Goal: Communication & Community: Answer question/provide support

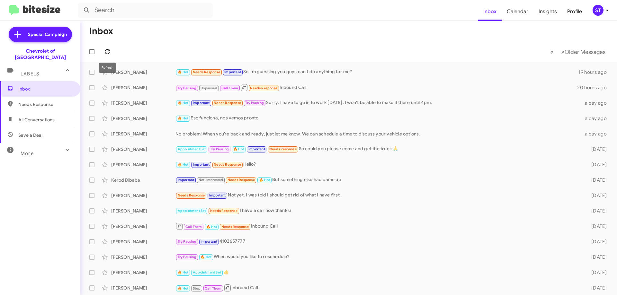
click at [105, 48] on icon at bounding box center [107, 52] width 8 height 8
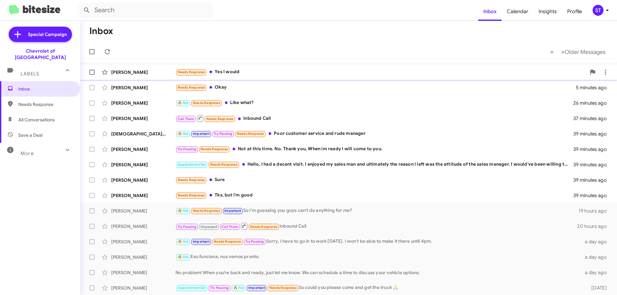
click at [272, 71] on div "Needs Response Yes I would" at bounding box center [380, 71] width 411 height 7
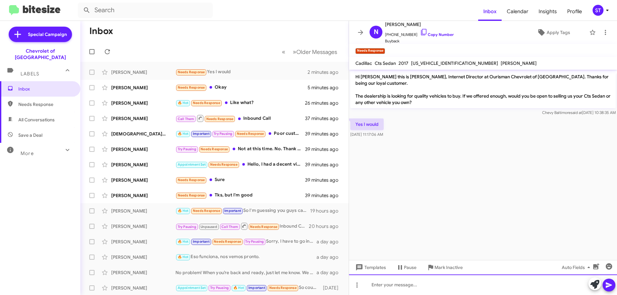
click at [406, 285] on div at bounding box center [483, 285] width 268 height 21
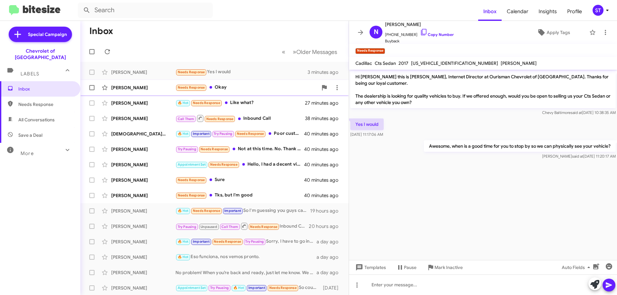
click at [228, 87] on div "Needs Response Okay" at bounding box center [246, 87] width 142 height 7
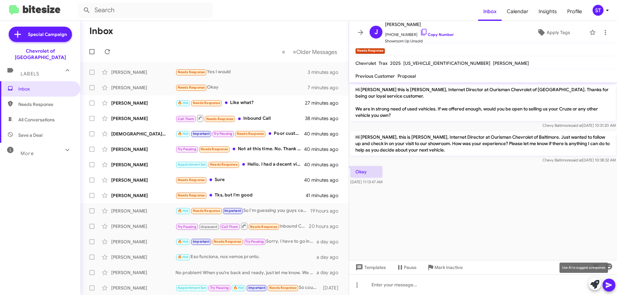
click at [590, 284] on button at bounding box center [594, 284] width 13 height 13
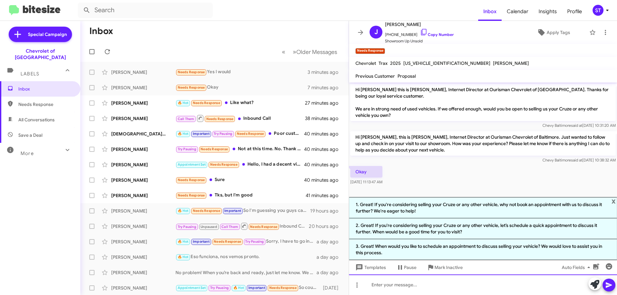
click at [410, 289] on div at bounding box center [483, 285] width 268 height 21
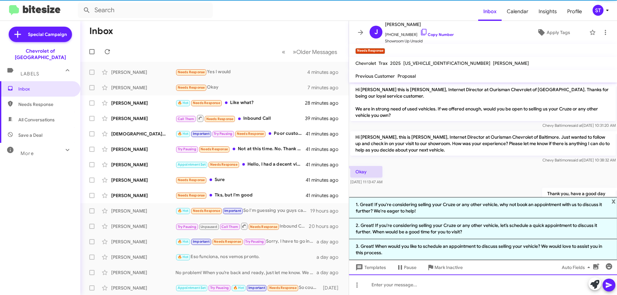
scroll to position [18, 0]
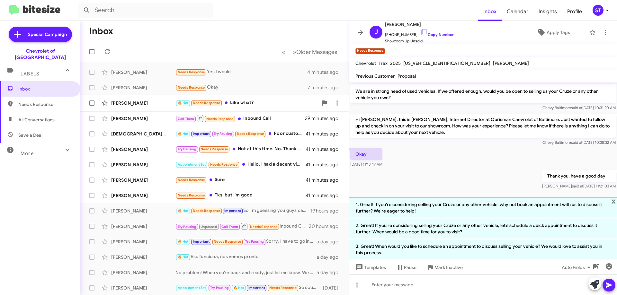
click at [256, 101] on div "🔥 Hot Needs Response Like what?" at bounding box center [246, 102] width 142 height 7
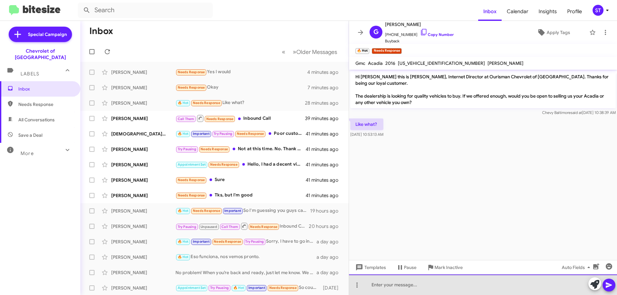
click at [449, 289] on div at bounding box center [483, 285] width 268 height 21
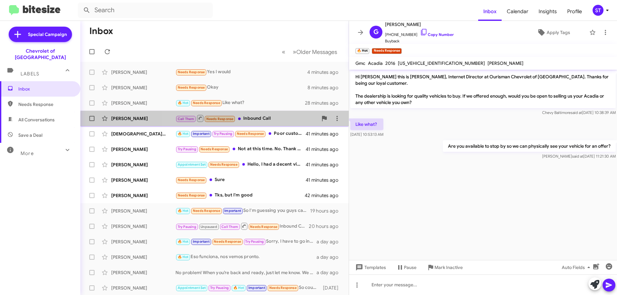
click at [258, 122] on div "Call Them Needs Response Inbound Call" at bounding box center [246, 118] width 142 height 8
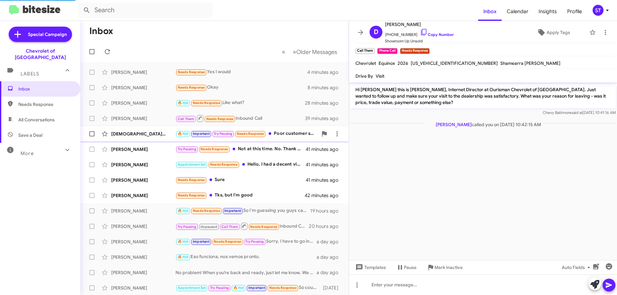
click at [275, 131] on div "🔥 Hot Important Try Pausing Needs Response Poor customer service and rude manag…" at bounding box center [246, 133] width 142 height 7
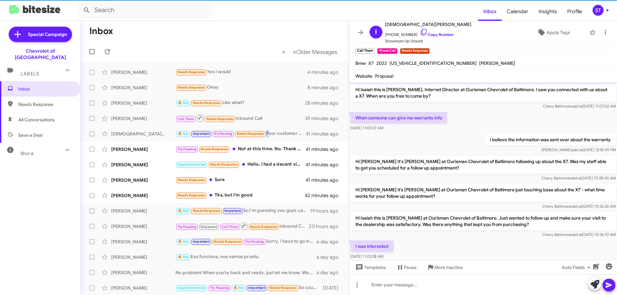
scroll to position [304, 0]
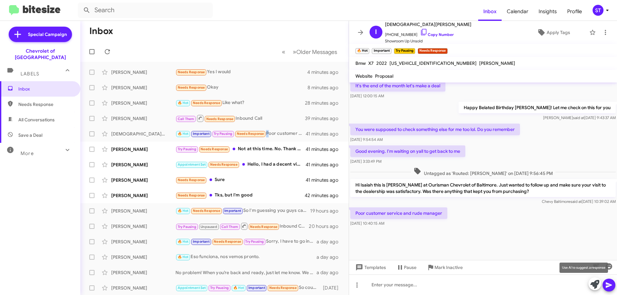
click at [593, 281] on icon at bounding box center [594, 284] width 9 height 9
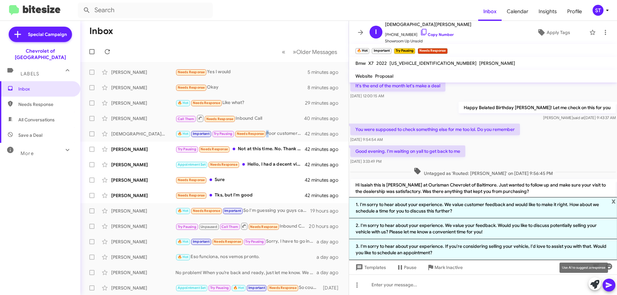
click at [591, 282] on icon at bounding box center [594, 284] width 9 height 9
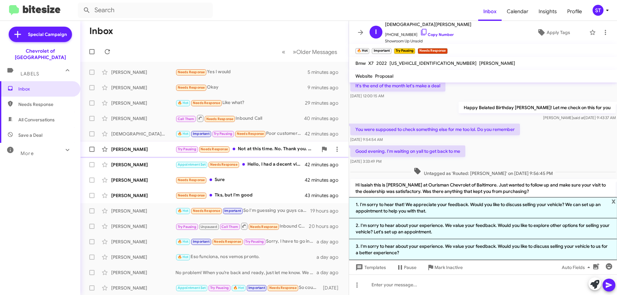
click at [276, 151] on div "Try Pausing Needs Response Not at this time. No. Thank you. When im ready I wil…" at bounding box center [246, 149] width 142 height 7
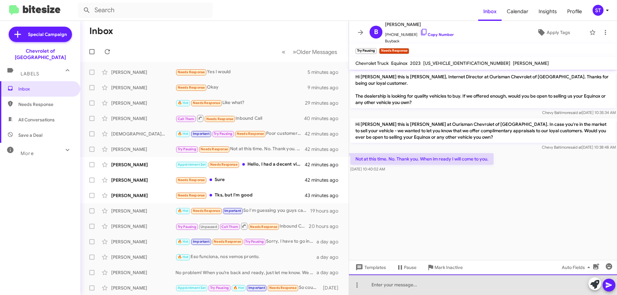
click at [410, 289] on div at bounding box center [483, 285] width 268 height 21
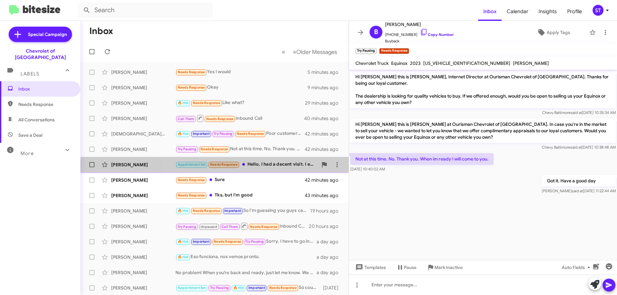
click at [272, 165] on div "Appointment Set Needs Response Hello, I had a decent visit. I enjoyed my sales …" at bounding box center [246, 164] width 142 height 7
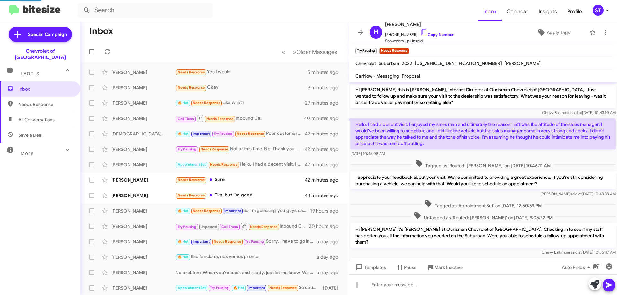
scroll to position [74, 0]
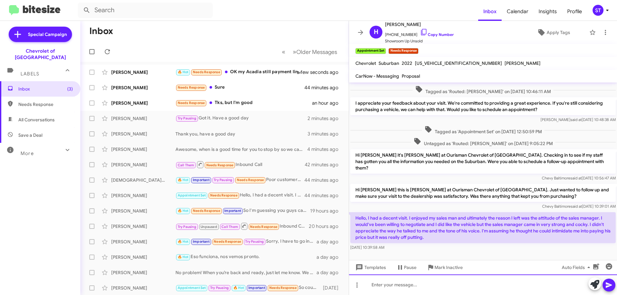
click at [402, 286] on div at bounding box center [483, 285] width 268 height 21
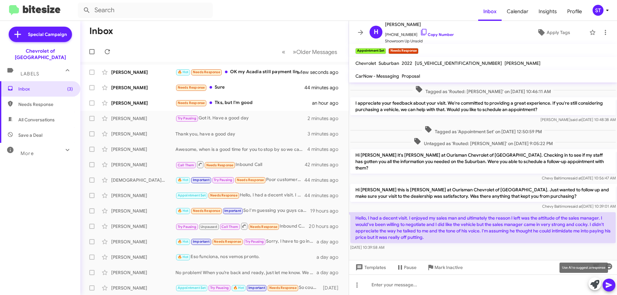
click at [591, 285] on icon at bounding box center [594, 284] width 9 height 9
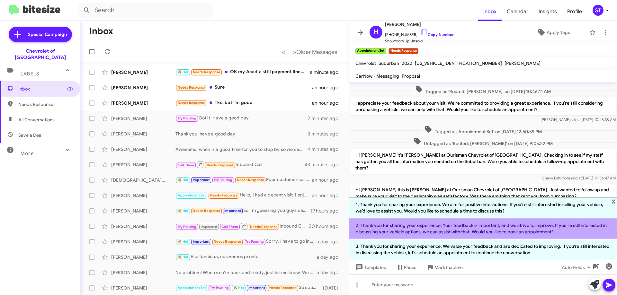
click at [469, 235] on li "2. Thank you for sharing your experience. Your feedback is important, and we st…" at bounding box center [483, 229] width 268 height 21
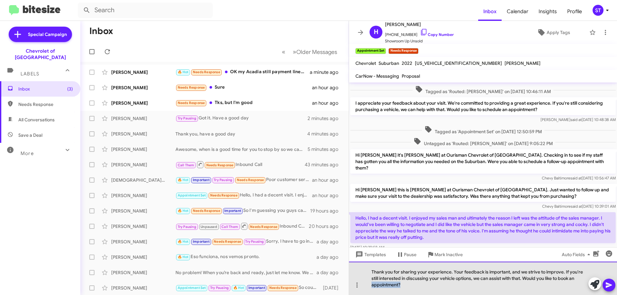
drag, startPoint x: 439, startPoint y: 285, endPoint x: 369, endPoint y: 290, distance: 69.6
click at [369, 290] on div "Thank you for sharing your experience. Your feedback is important, and we striv…" at bounding box center [483, 278] width 268 height 33
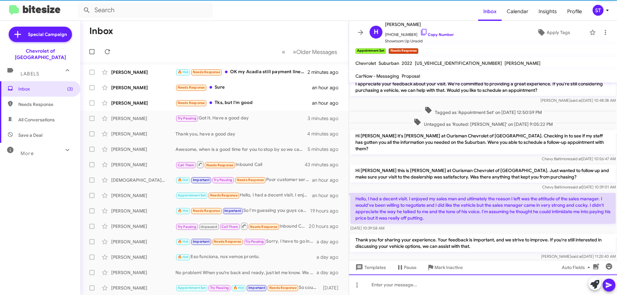
scroll to position [104, 0]
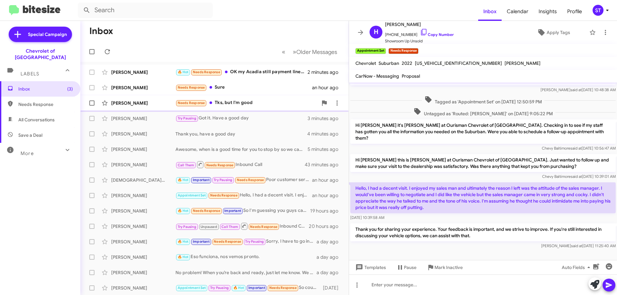
click at [259, 103] on div "Needs Response Tks, but I'm good" at bounding box center [246, 102] width 142 height 7
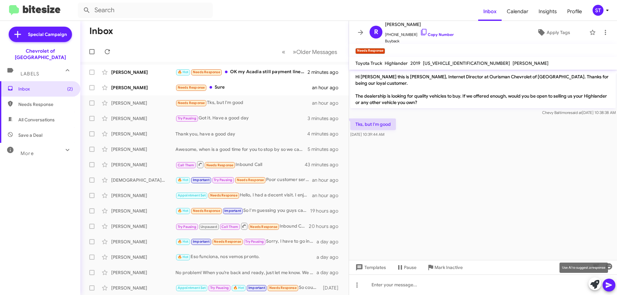
click at [598, 291] on span at bounding box center [594, 285] width 9 height 14
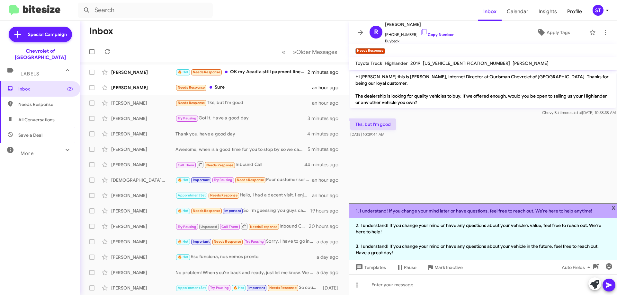
click at [602, 210] on li "1. I understand! If you change your mind later or have questions, feel free to …" at bounding box center [483, 211] width 268 height 15
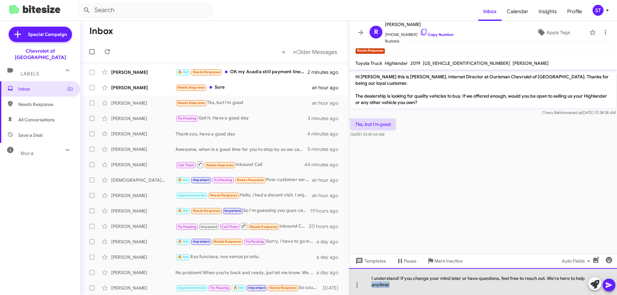
drag, startPoint x: 399, startPoint y: 286, endPoint x: 369, endPoint y: 285, distance: 29.3
click at [369, 285] on div "I understand! If you change your mind later or have questions, feel free to rea…" at bounding box center [483, 281] width 268 height 27
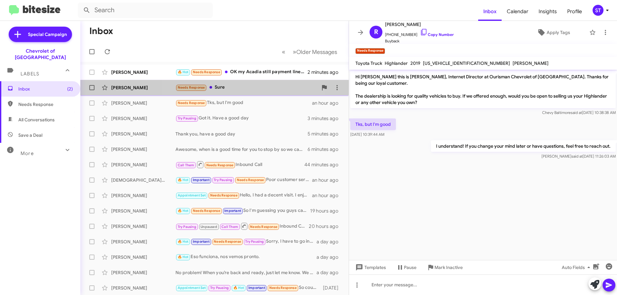
click at [217, 93] on div "[PERSON_NAME] Needs Response Sure an hour ago" at bounding box center [214, 87] width 258 height 13
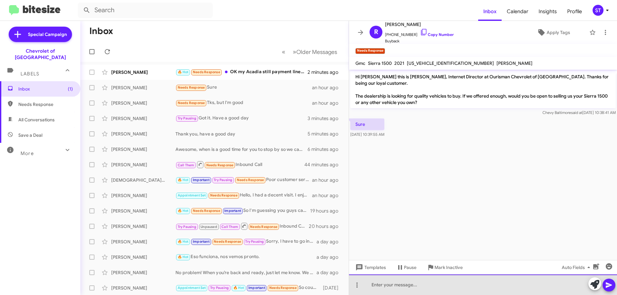
click at [425, 290] on div at bounding box center [483, 285] width 268 height 21
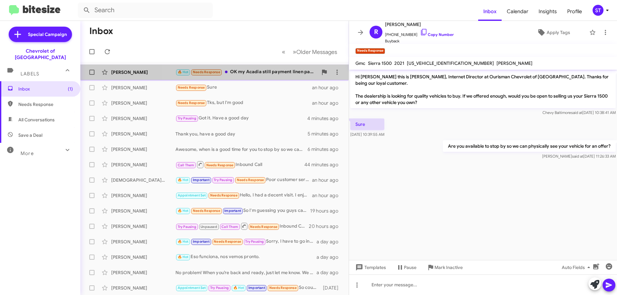
click at [261, 69] on div "🔥 Hot Needs Response OK my Acadia still payment linen pay off by 2028?" at bounding box center [246, 71] width 142 height 7
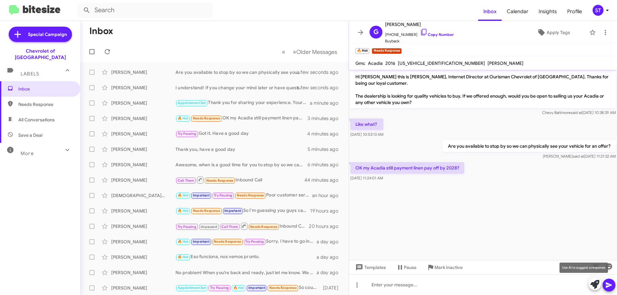
click at [595, 284] on icon at bounding box center [594, 284] width 9 height 9
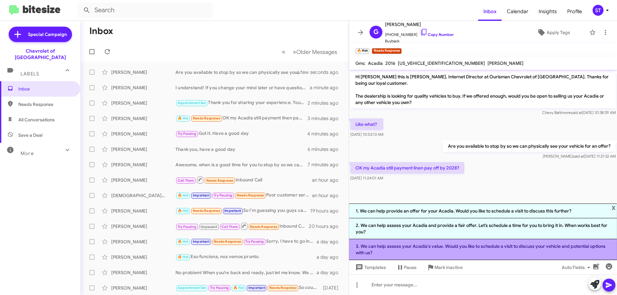
click at [403, 247] on li "3. We can help assess your Acadia's value. Would you like to schedule a visit t…" at bounding box center [483, 249] width 268 height 21
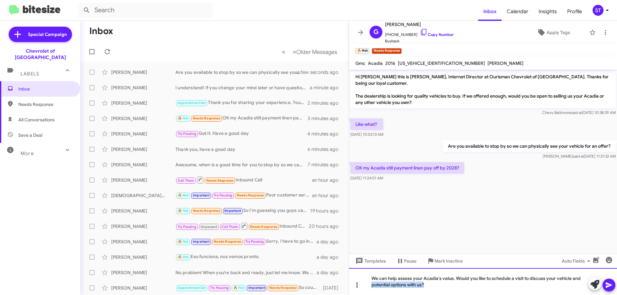
drag, startPoint x: 444, startPoint y: 291, endPoint x: 354, endPoint y: 289, distance: 90.0
click at [357, 290] on div "We can help assess your Acadia's value. Would you like to schedule a visit to d…" at bounding box center [483, 281] width 268 height 27
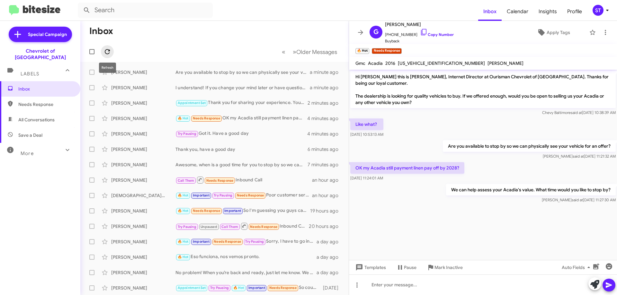
click at [106, 53] on icon at bounding box center [107, 51] width 5 height 5
click at [106, 49] on icon at bounding box center [107, 52] width 8 height 8
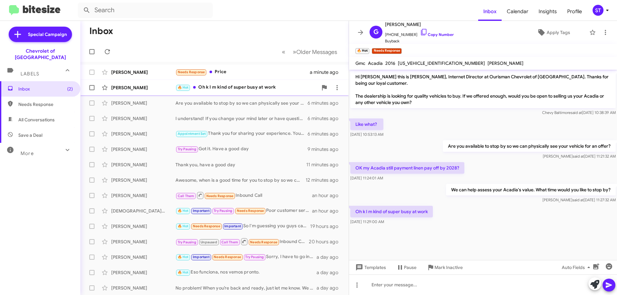
click at [239, 91] on div "🔥 Hot Oh k I m kind of super busy at work" at bounding box center [246, 87] width 142 height 7
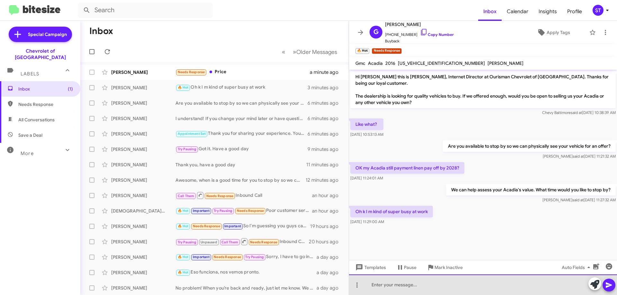
click at [430, 290] on div at bounding box center [483, 285] width 268 height 21
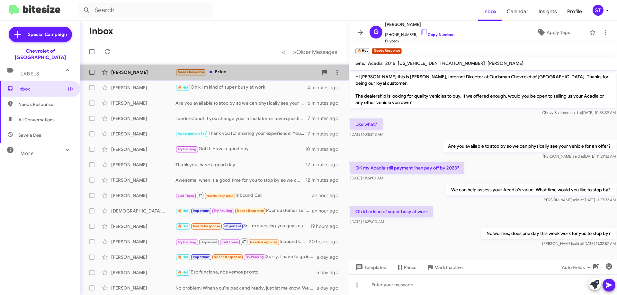
click at [227, 75] on div "Needs Response Price" at bounding box center [246, 71] width 142 height 7
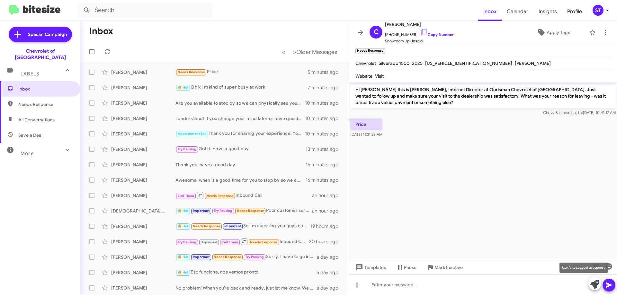
click at [591, 285] on icon at bounding box center [594, 284] width 9 height 9
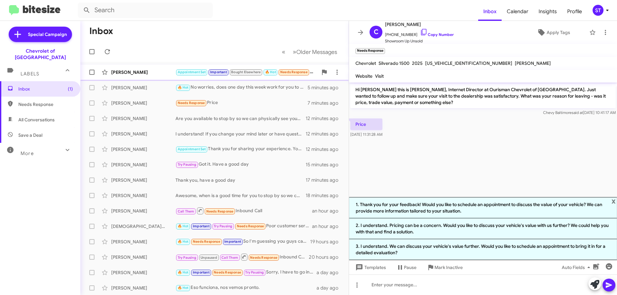
click at [122, 73] on div "[PERSON_NAME]" at bounding box center [143, 72] width 64 height 6
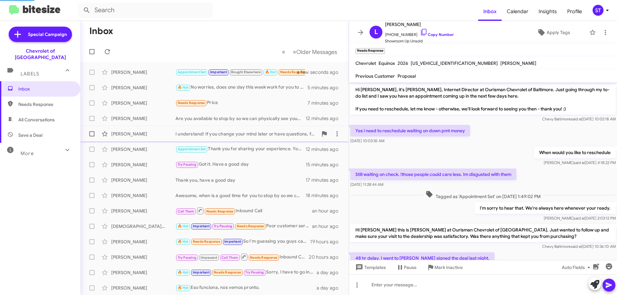
scroll to position [220, 0]
